Goal: Task Accomplishment & Management: Manage account settings

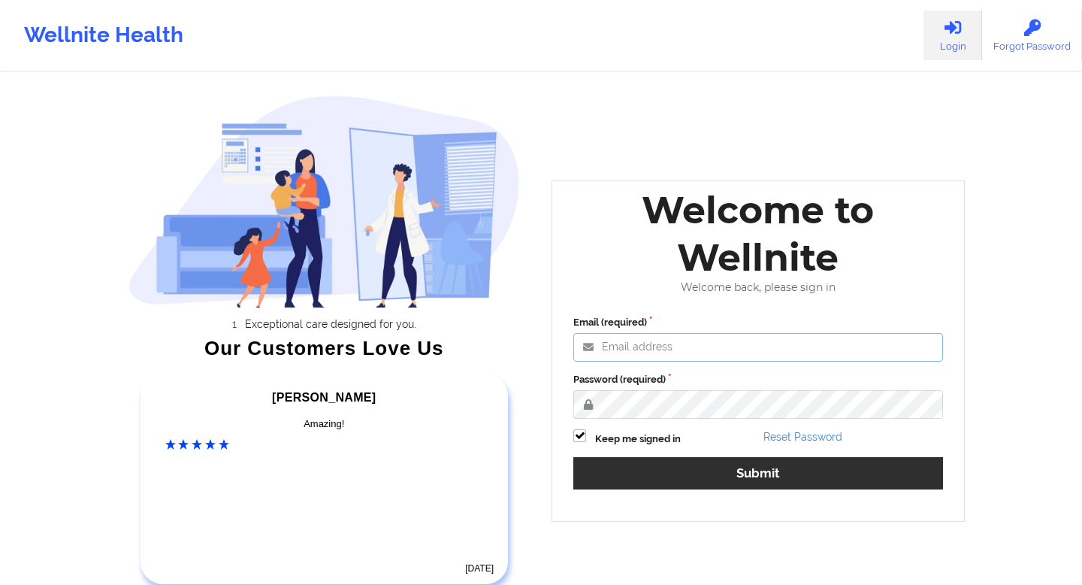
type input "[EMAIL_ADDRESS][DOMAIN_NAME]"
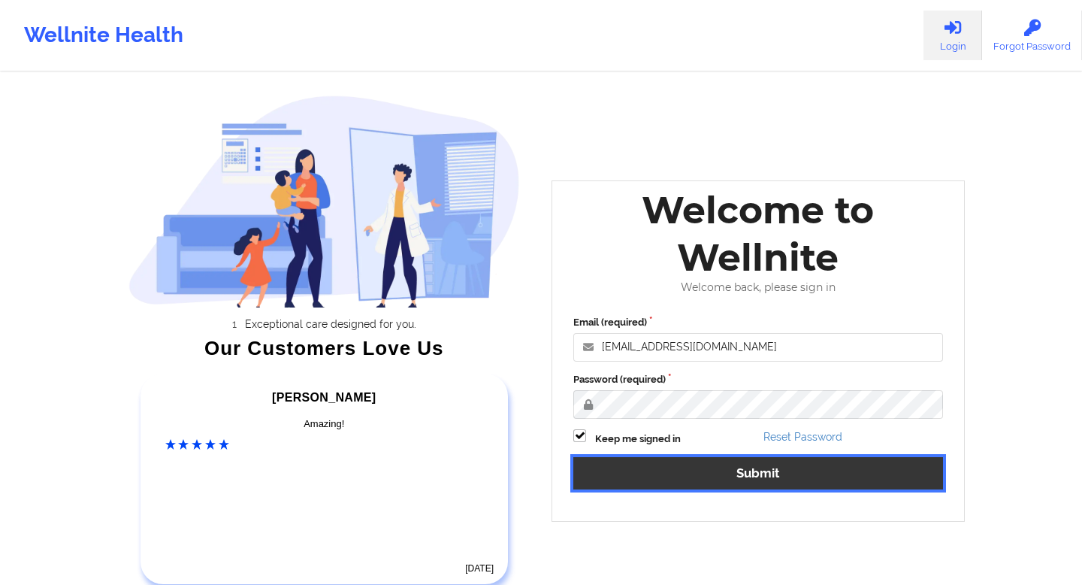
click at [753, 470] on button "Submit" at bounding box center [758, 473] width 370 height 32
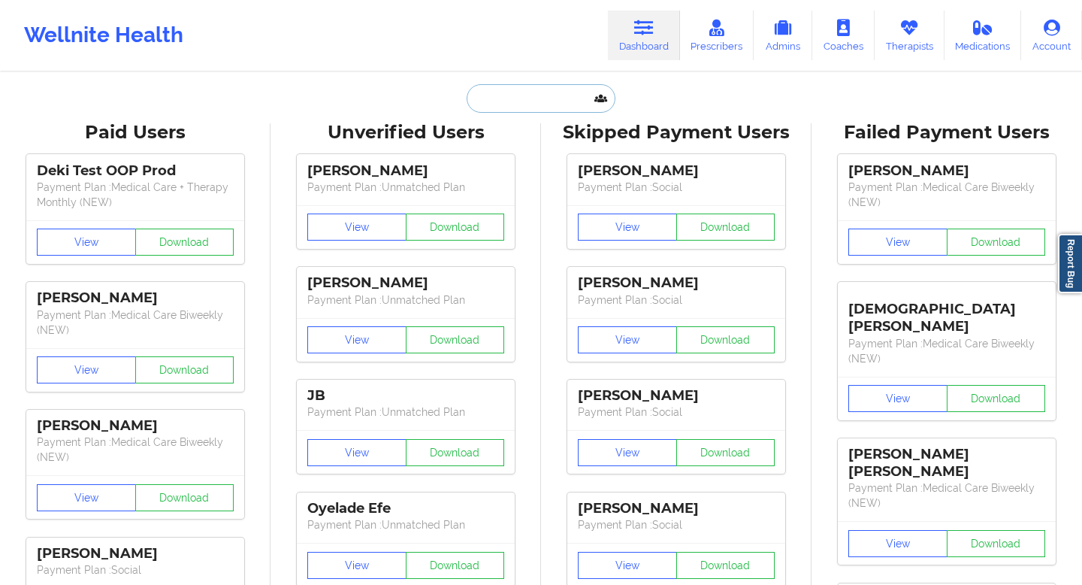
click at [497, 95] on input "text" at bounding box center [541, 98] width 149 height 29
paste input "[DOMAIN_NAME][EMAIL_ADDRESS][DOMAIN_NAME]""
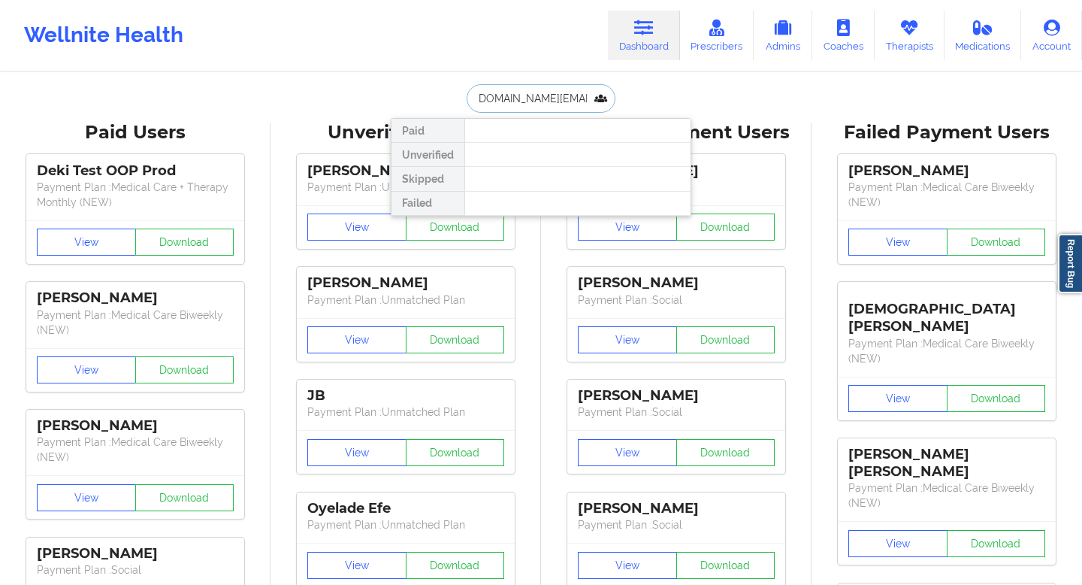
type input "[DOMAIN_NAME][EMAIL_ADDRESS][DOMAIN_NAME]"
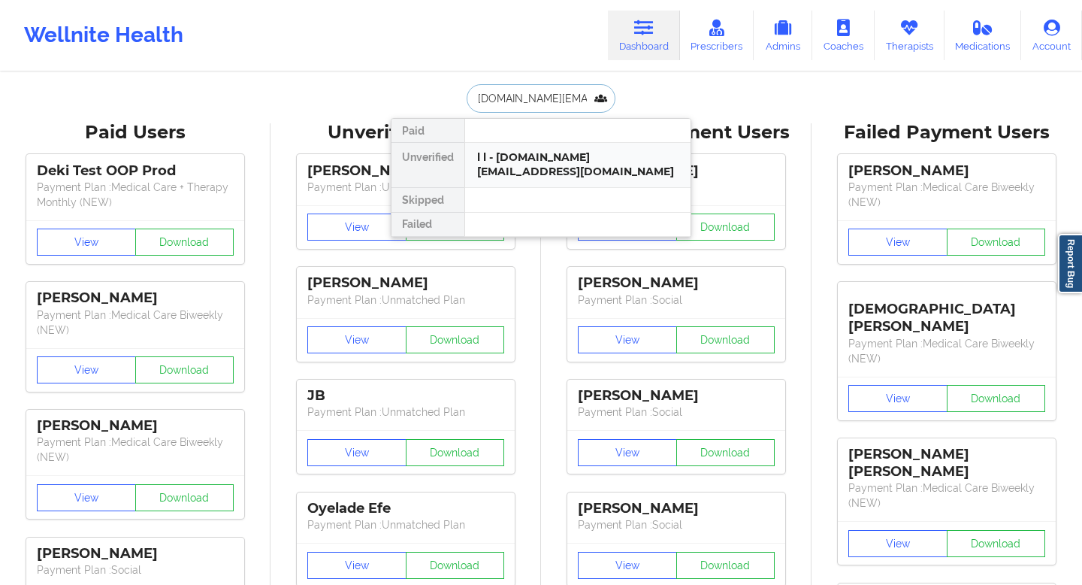
click at [514, 159] on div "l l - [DOMAIN_NAME][EMAIL_ADDRESS][DOMAIN_NAME]" at bounding box center [577, 164] width 201 height 28
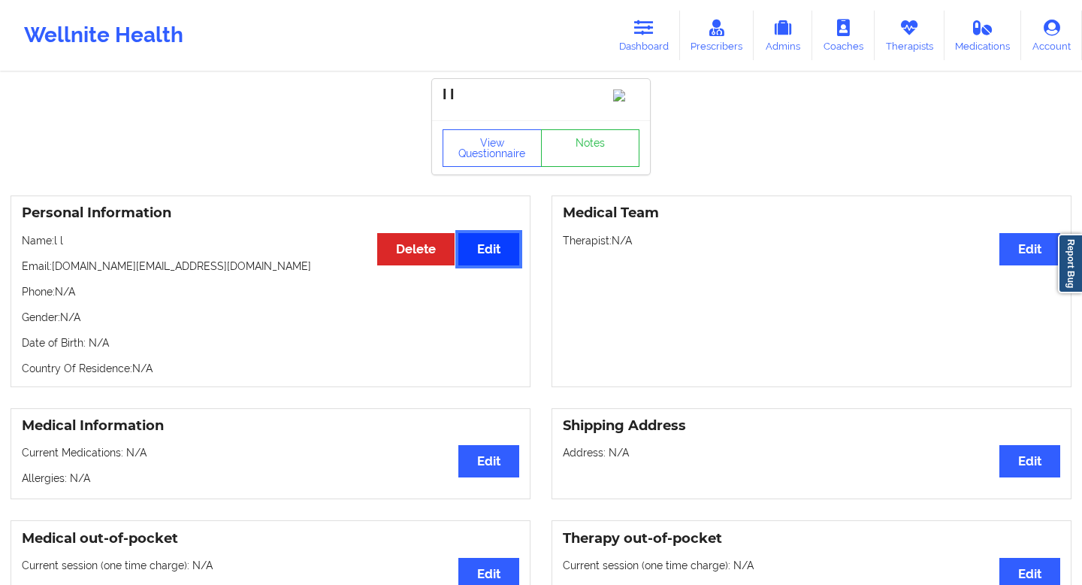
click at [487, 262] on button "Edit" at bounding box center [488, 249] width 61 height 32
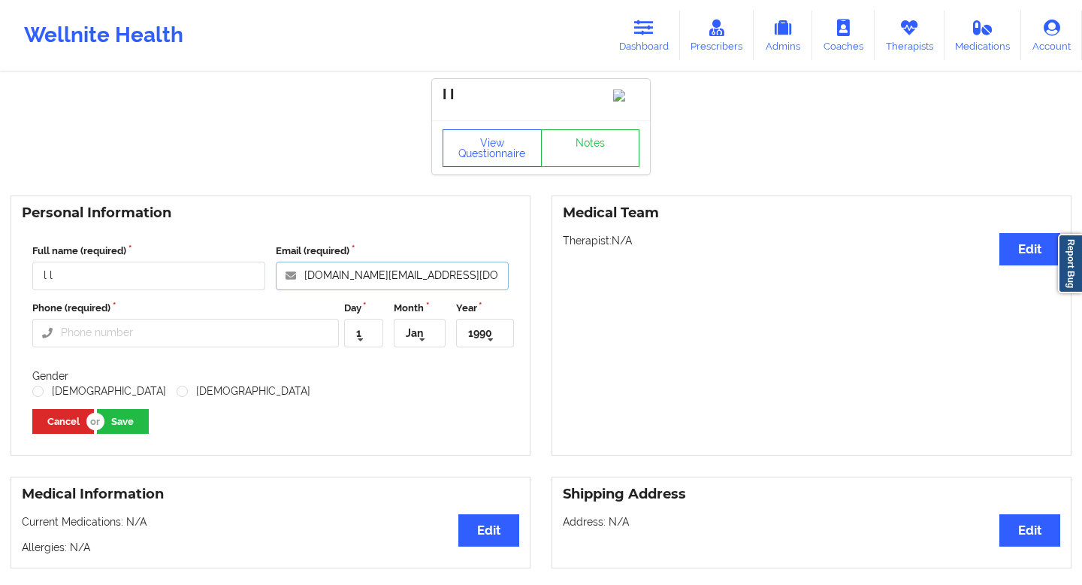
click at [322, 290] on input "[DOMAIN_NAME][EMAIL_ADDRESS][DOMAIN_NAME]" at bounding box center [392, 275] width 233 height 29
click at [306, 290] on input "[DOMAIN_NAME][EMAIL_ADDRESS][DOMAIN_NAME]" at bounding box center [392, 275] width 233 height 29
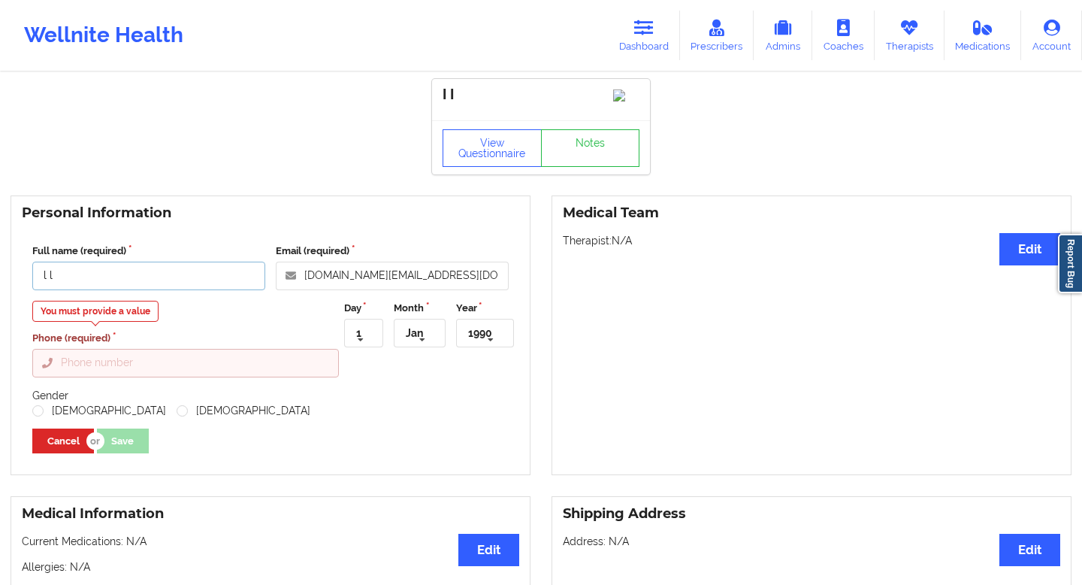
click at [214, 290] on input "l l" at bounding box center [148, 275] width 233 height 29
click at [225, 243] on div "Personal Information Full name (required) l l Email (required) [DOMAIN_NAME][EM…" at bounding box center [271, 334] width 520 height 279
click at [119, 290] on input "l l" at bounding box center [148, 275] width 233 height 29
click at [138, 370] on input "Phone (required)" at bounding box center [185, 363] width 307 height 29
click at [305, 289] on input "[DOMAIN_NAME][EMAIL_ADDRESS][DOMAIN_NAME]" at bounding box center [392, 275] width 233 height 29
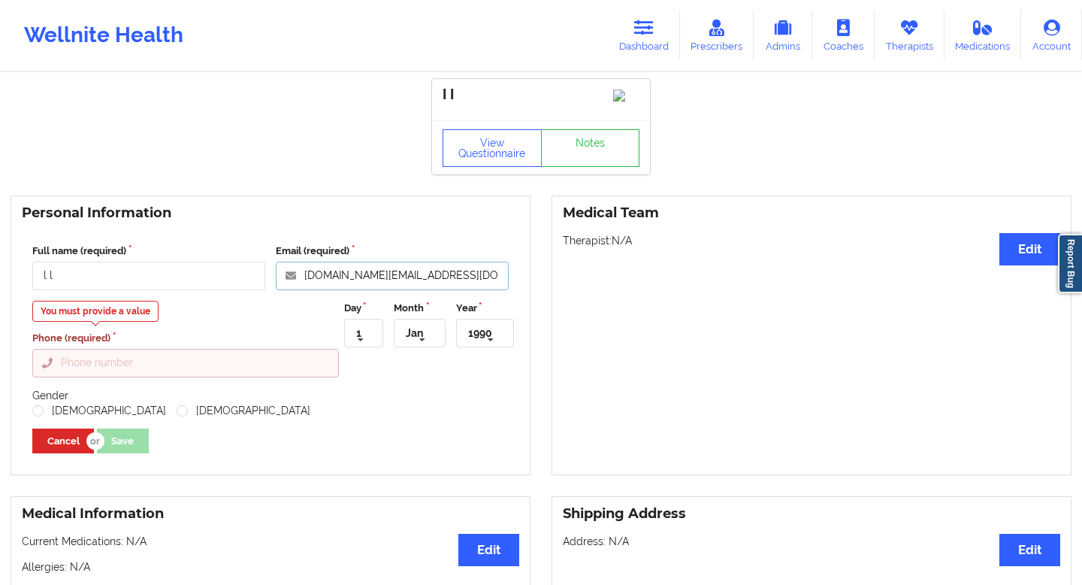
type input "[DOMAIN_NAME][EMAIL_ADDRESS][DOMAIN_NAME]"
click at [110, 377] on input "Phone (required)" at bounding box center [185, 363] width 307 height 29
type input "[PHONE_NUMBER]"
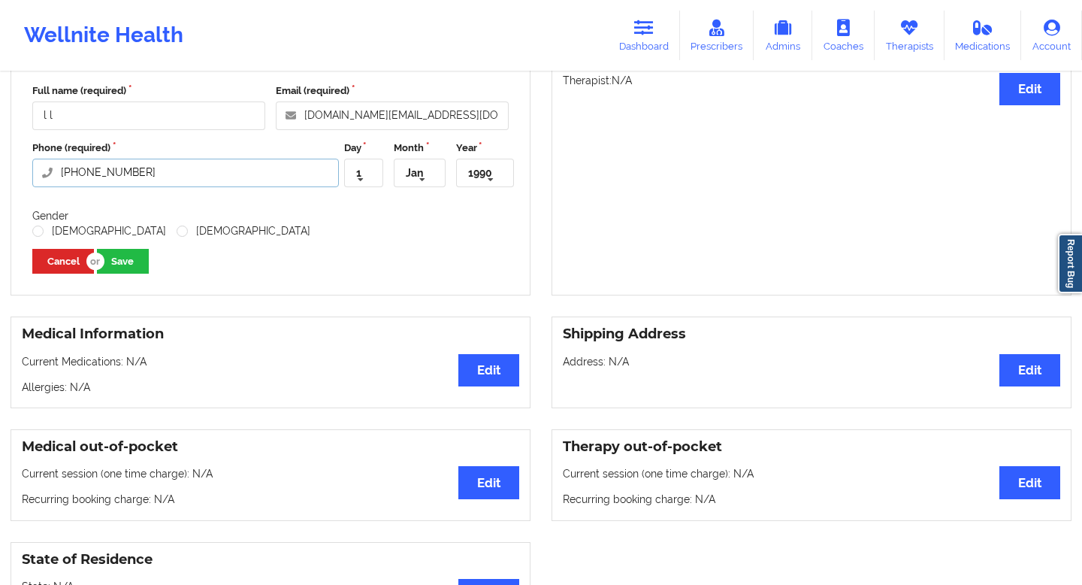
scroll to position [155, 0]
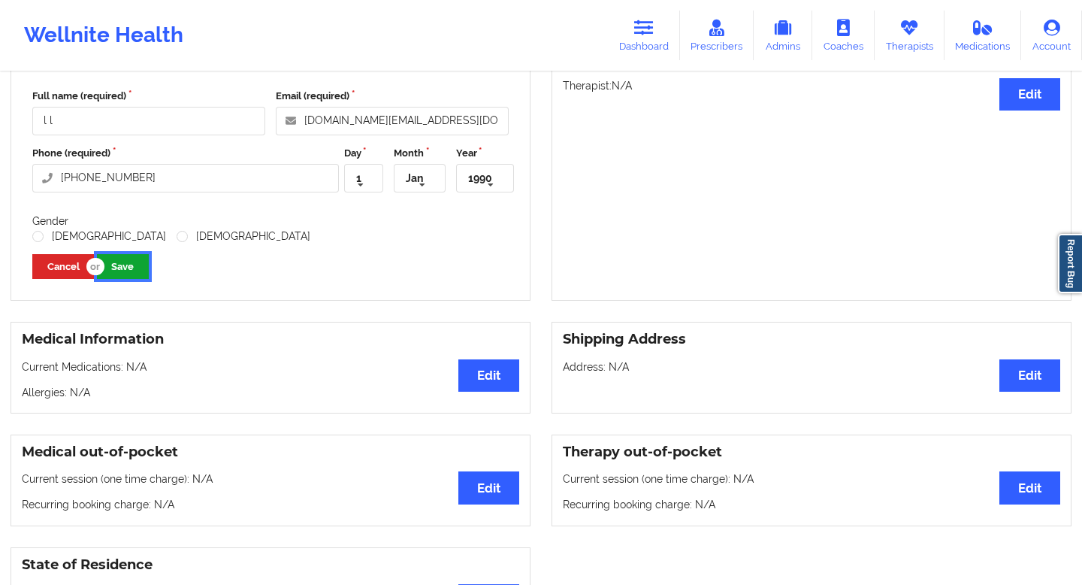
click at [127, 279] on button "Save" at bounding box center [123, 266] width 52 height 25
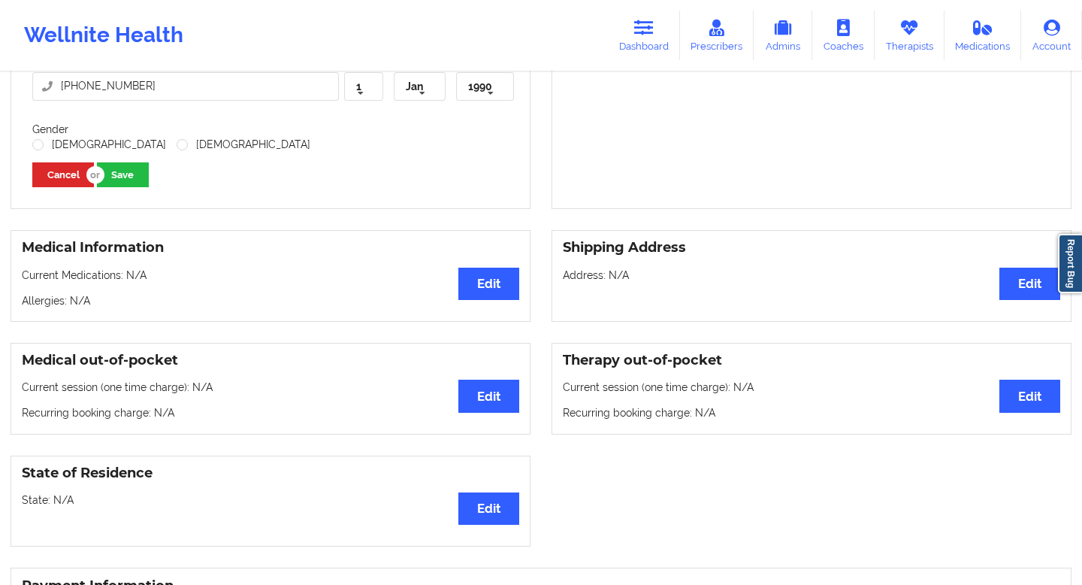
scroll to position [225, 0]
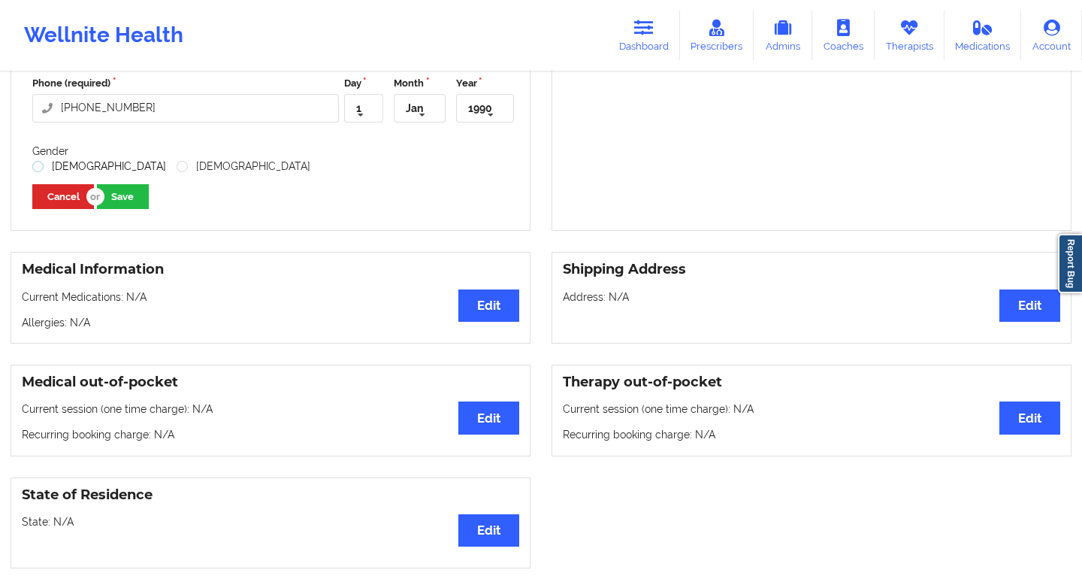
click at [61, 173] on label "[DEMOGRAPHIC_DATA]" at bounding box center [99, 166] width 134 height 13
click at [45, 173] on input "[DEMOGRAPHIC_DATA]" at bounding box center [38, 166] width 13 height 13
radio input "true"
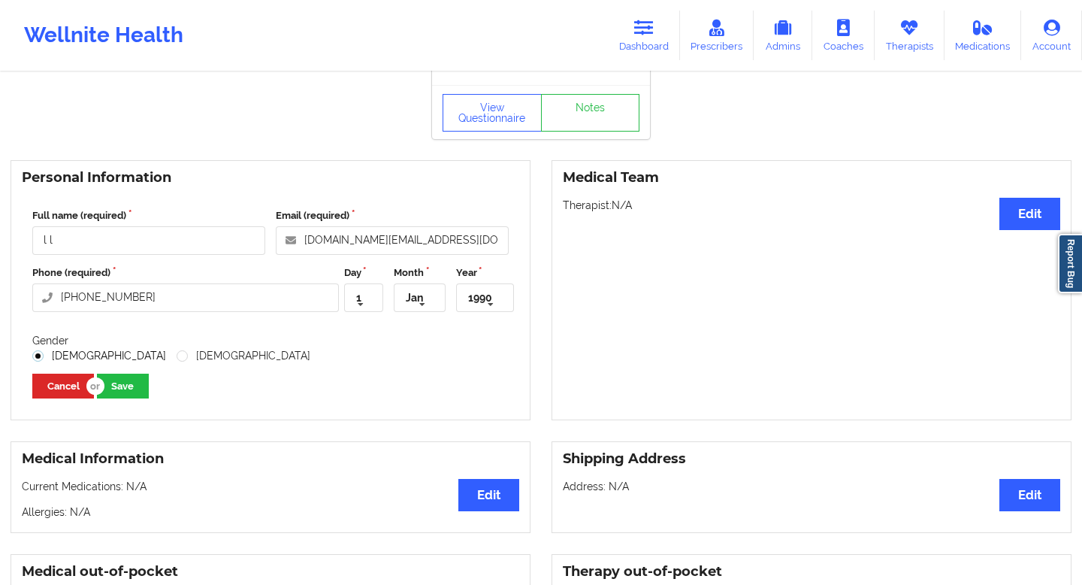
scroll to position [40, 0]
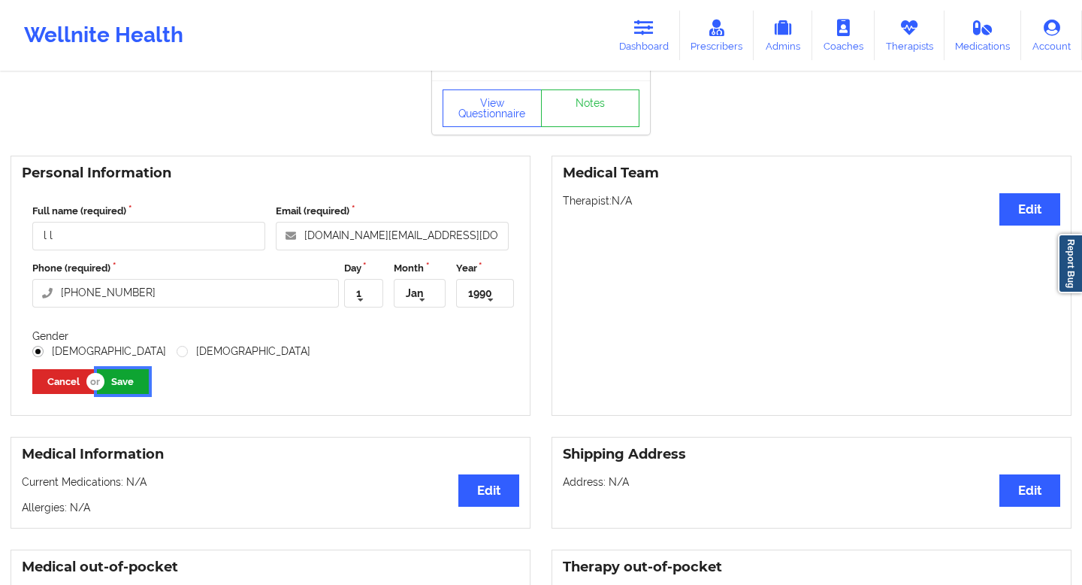
click at [130, 394] on button "Save" at bounding box center [123, 381] width 52 height 25
drag, startPoint x: 443, startPoint y: 252, endPoint x: 325, endPoint y: 247, distance: 118.1
click at [325, 247] on input "[DOMAIN_NAME][EMAIL_ADDRESS][DOMAIN_NAME]" at bounding box center [392, 236] width 233 height 29
click at [914, 35] on icon at bounding box center [909, 28] width 20 height 17
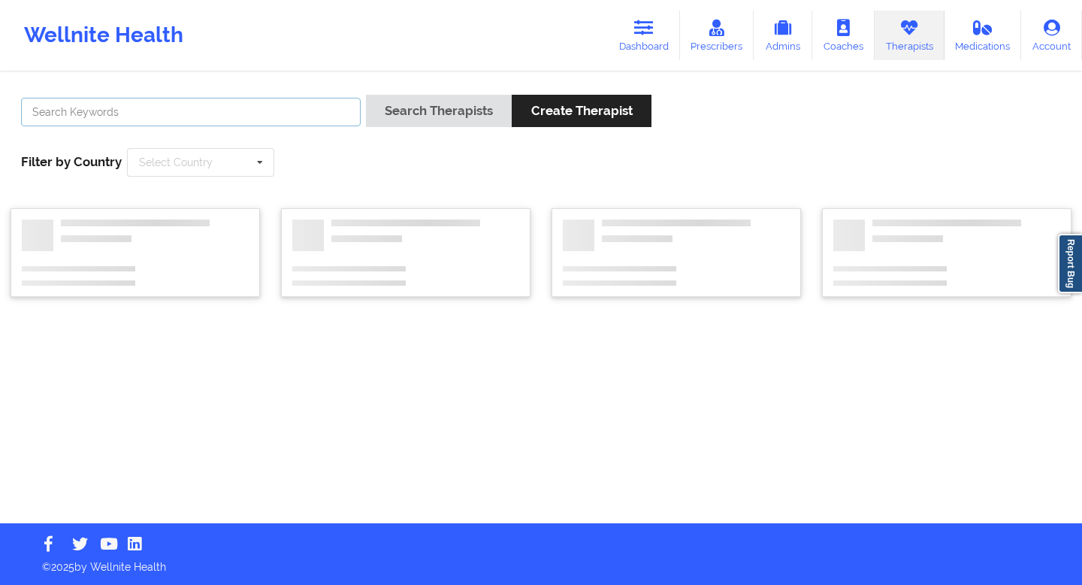
click at [233, 113] on input "text" at bounding box center [191, 112] width 340 height 29
paste input "[DOMAIN_NAME][EMAIL_ADDRESS][DOMAIN_NAME]"
type input "[DOMAIN_NAME][EMAIL_ADDRESS][DOMAIN_NAME]"
click at [366, 95] on button "Search Therapists" at bounding box center [439, 111] width 146 height 32
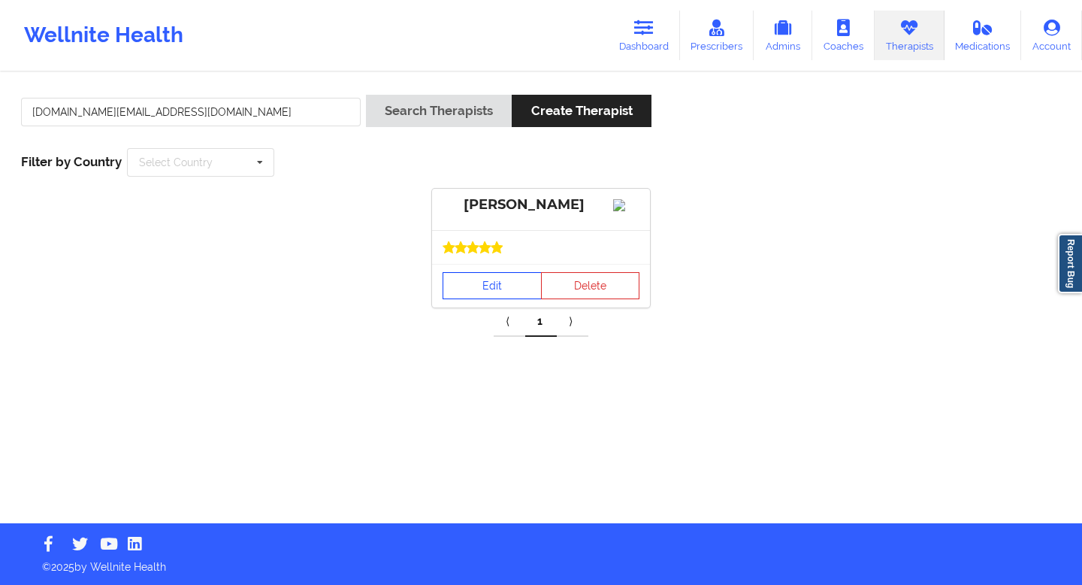
click at [485, 299] on link "Edit" at bounding box center [492, 285] width 99 height 27
